Goal: Find contact information: Find contact information

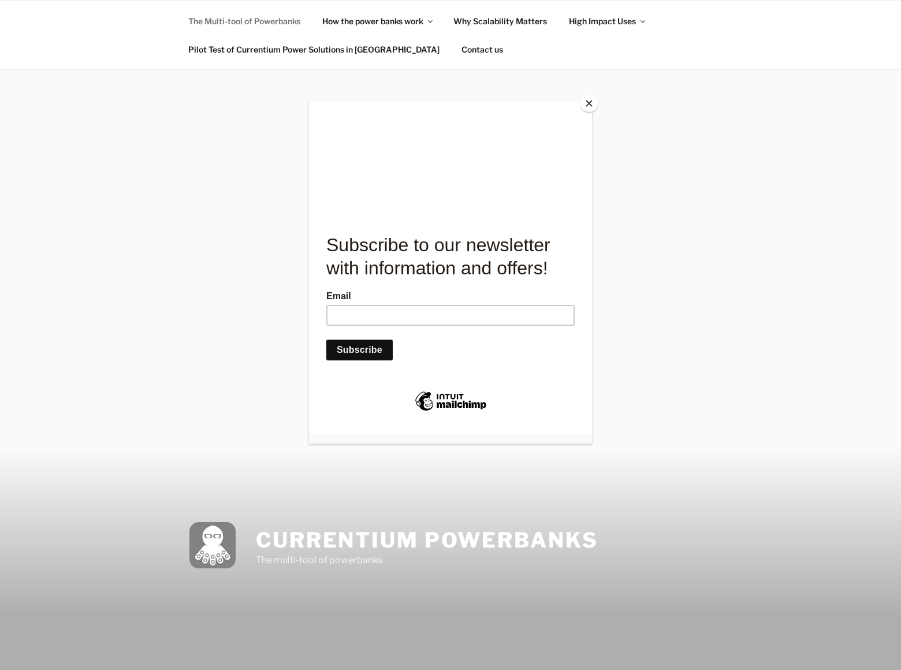
scroll to position [1442, 0]
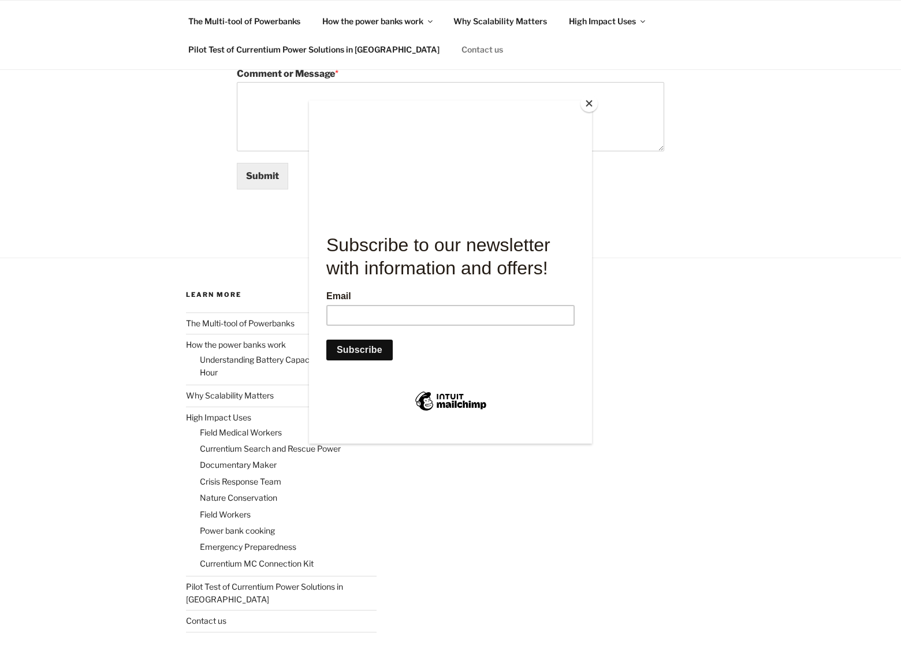
scroll to position [352, 0]
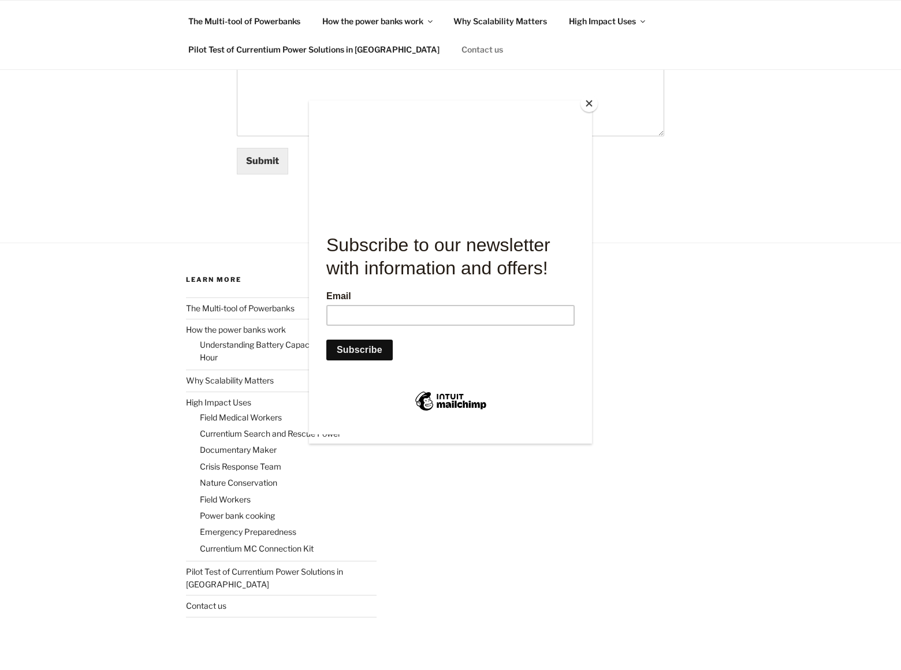
click at [262, 161] on div at bounding box center [450, 335] width 901 height 670
